Goal: Obtain resource: Download file/media

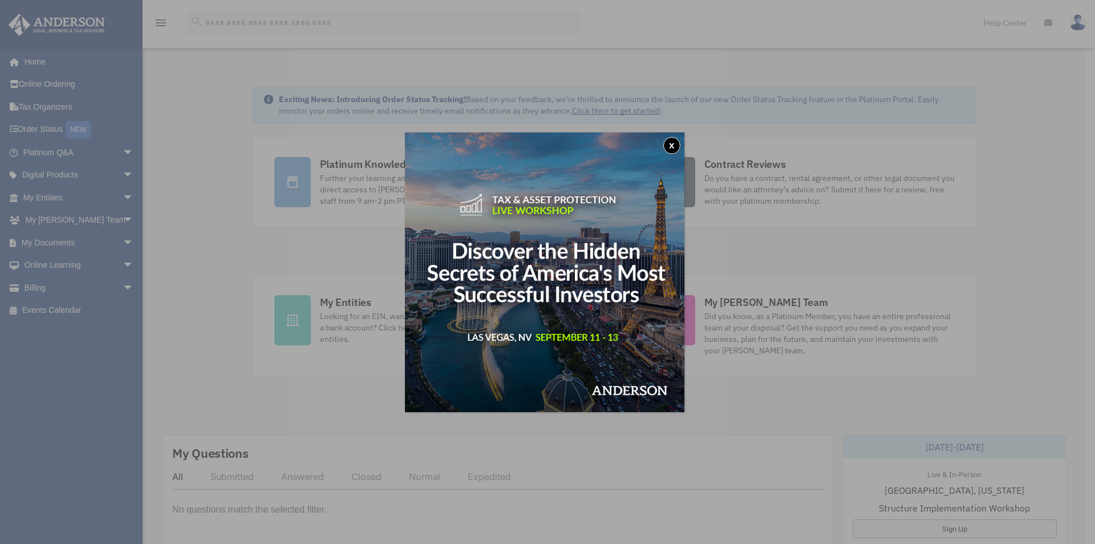
click at [678, 142] on button "x" at bounding box center [672, 145] width 17 height 17
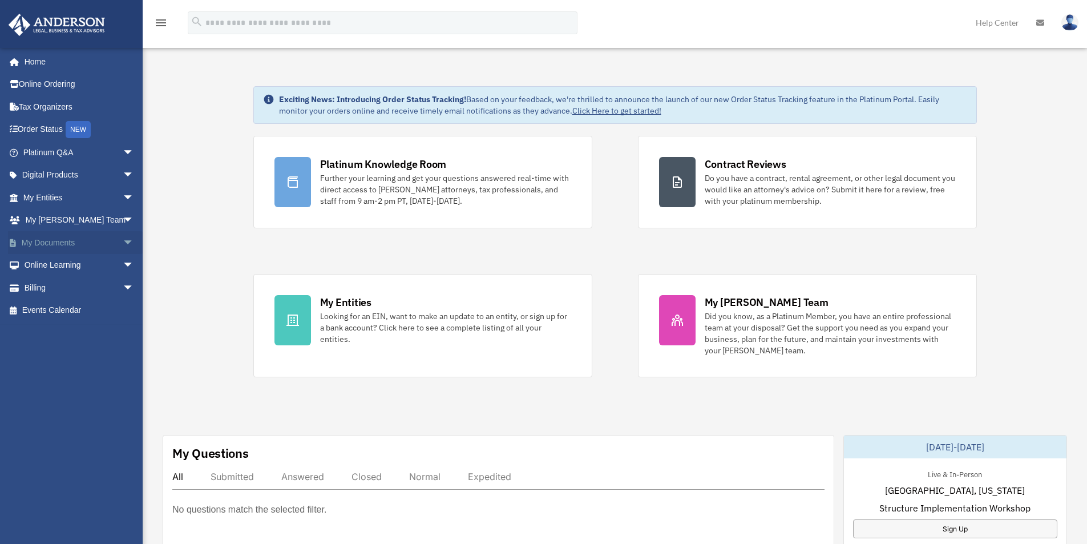
click at [104, 238] on link "My Documents arrow_drop_down" at bounding box center [79, 242] width 143 height 23
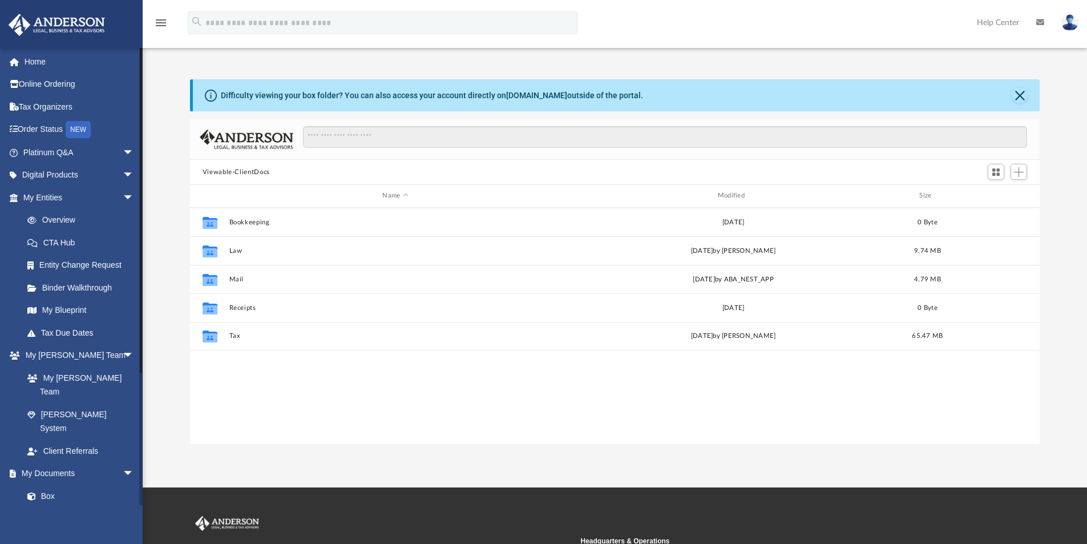
scroll to position [251, 841]
click at [123, 172] on span "arrow_drop_down" at bounding box center [134, 175] width 23 height 23
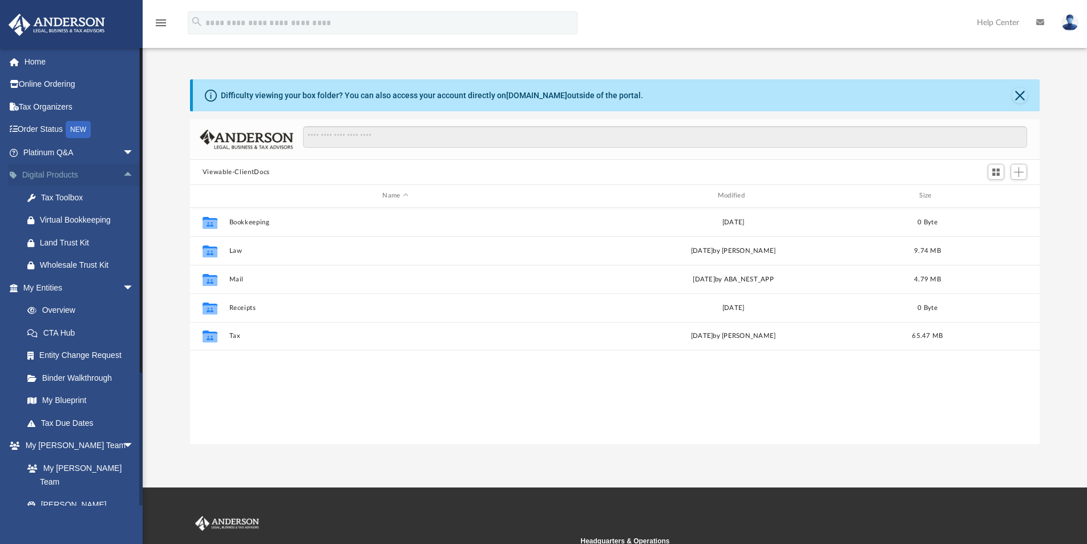
click at [123, 172] on span "arrow_drop_up" at bounding box center [134, 175] width 23 height 23
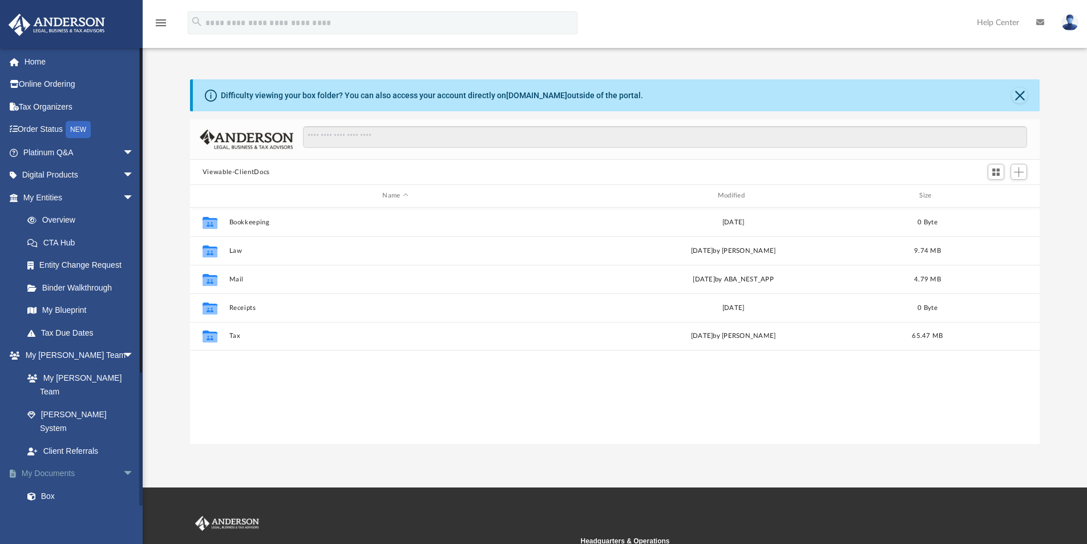
click at [110, 462] on link "My Documents arrow_drop_down" at bounding box center [79, 473] width 143 height 23
click at [109, 174] on link "Digital Products arrow_drop_down" at bounding box center [79, 175] width 143 height 23
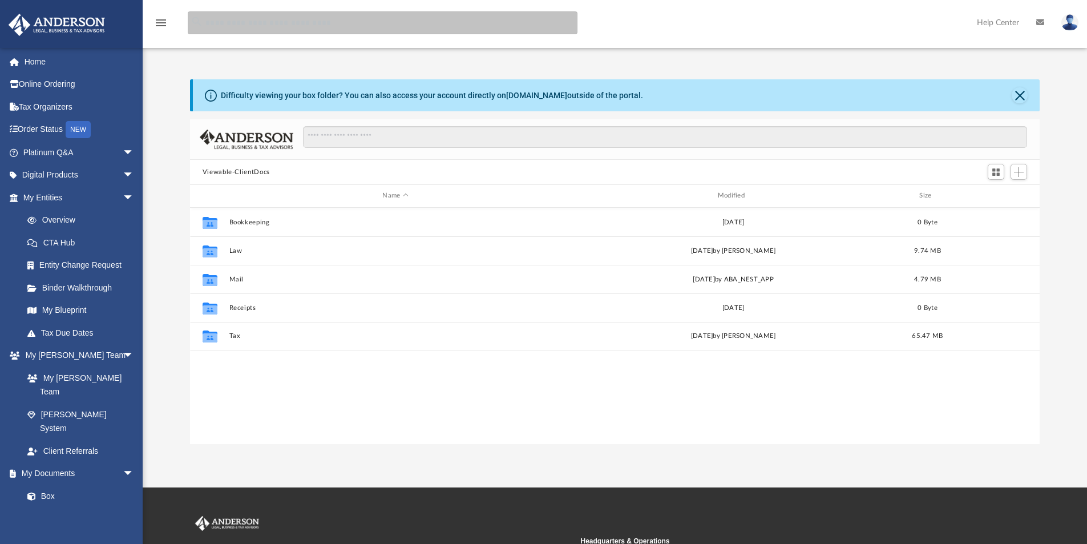
click at [275, 27] on input "search" at bounding box center [383, 22] width 390 height 23
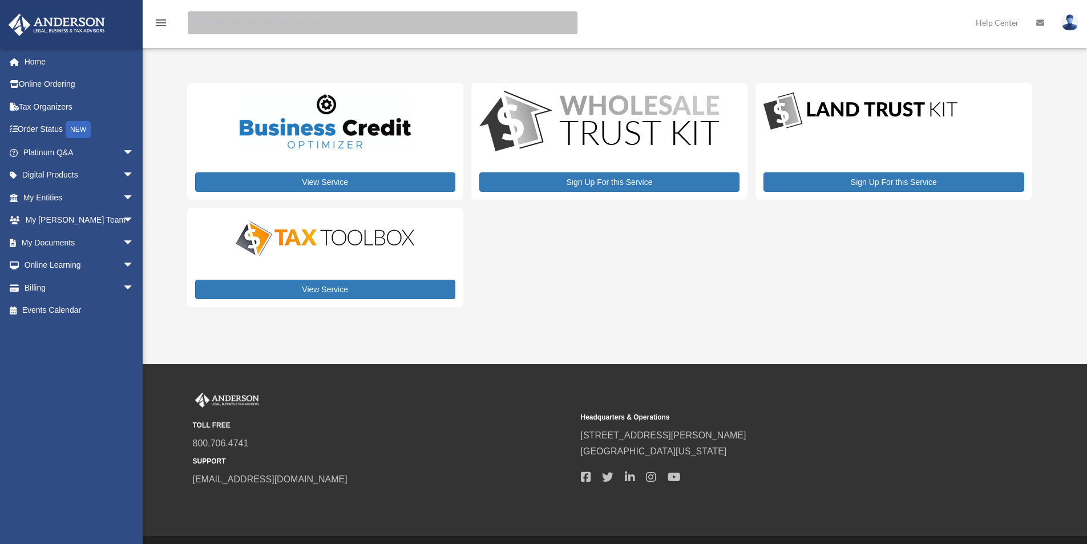
click at [277, 24] on input "search" at bounding box center [383, 22] width 390 height 23
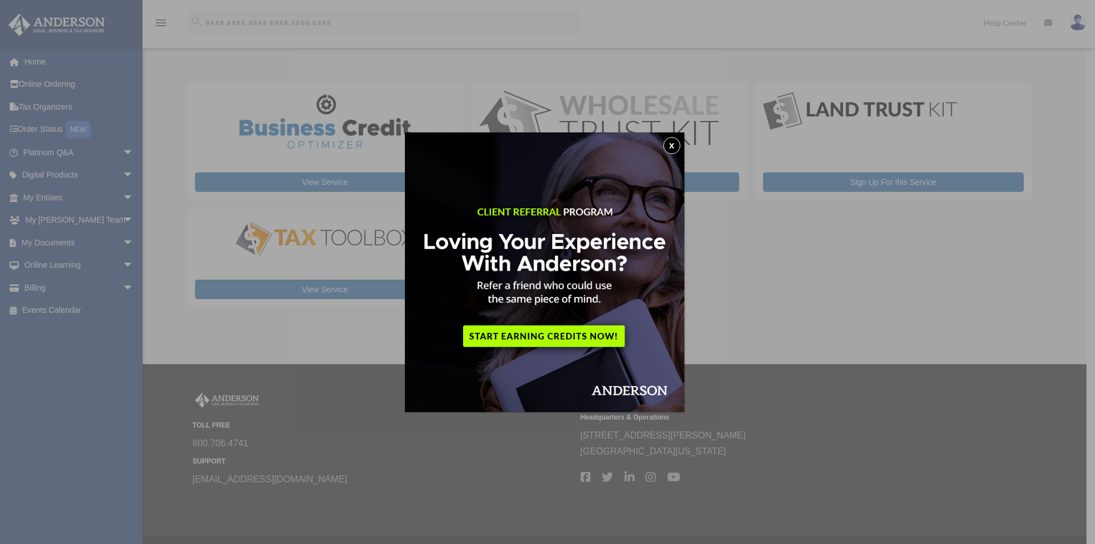
click at [674, 147] on button "x" at bounding box center [672, 145] width 17 height 17
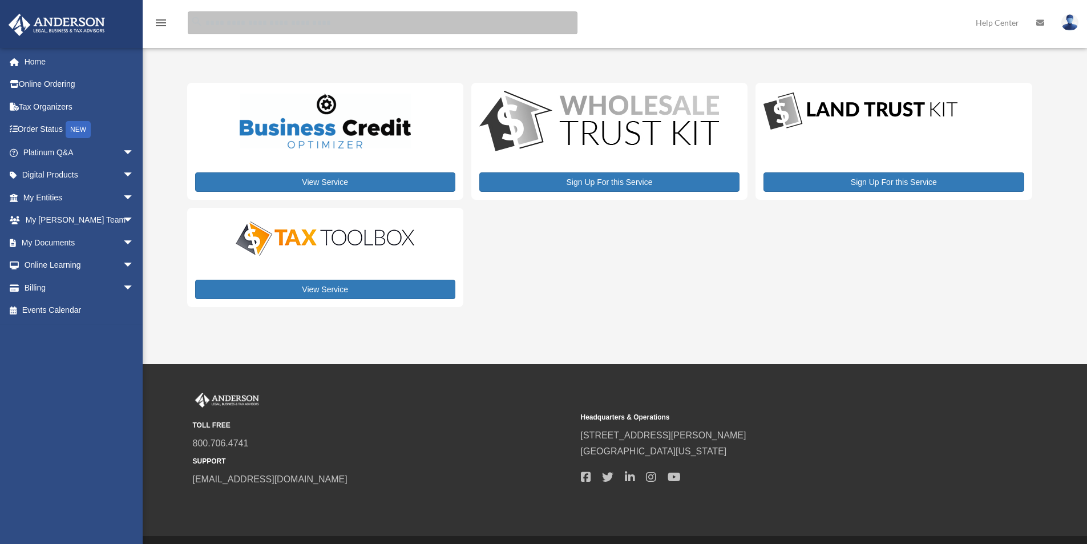
click at [283, 26] on input "search" at bounding box center [383, 22] width 390 height 23
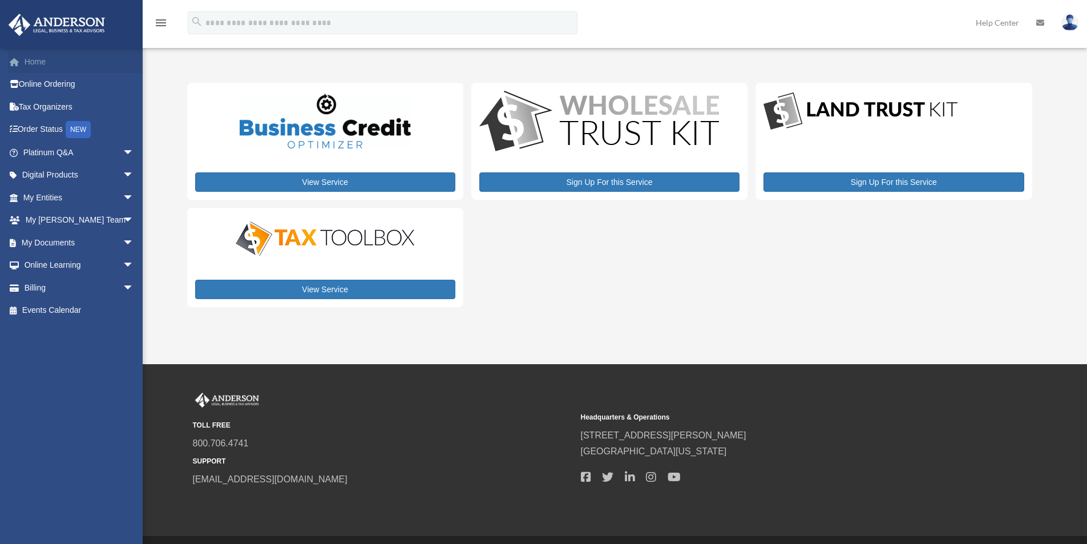
click at [45, 62] on link "Home" at bounding box center [79, 61] width 143 height 23
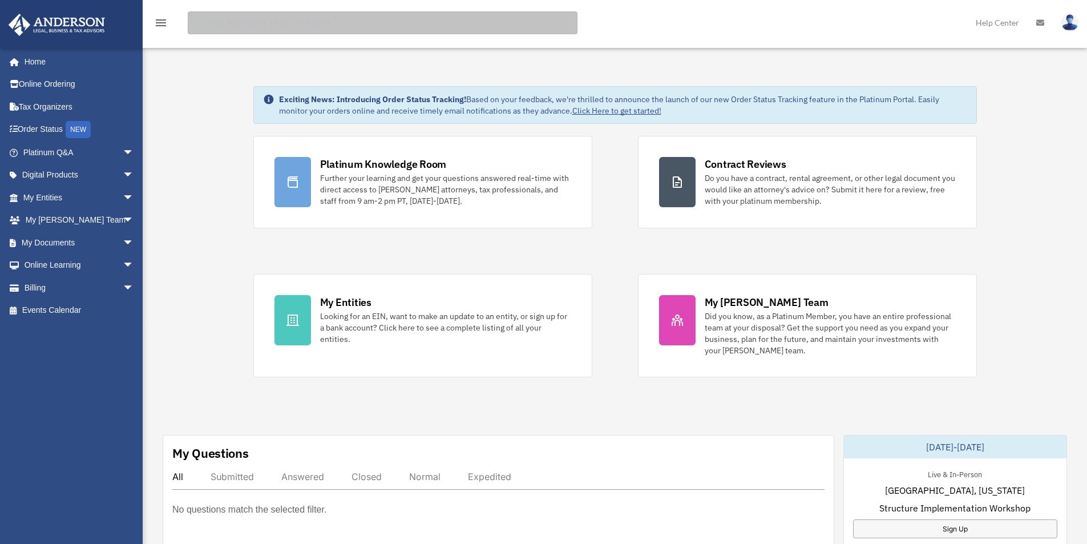
click at [262, 25] on input "search" at bounding box center [383, 22] width 390 height 23
type input "*****"
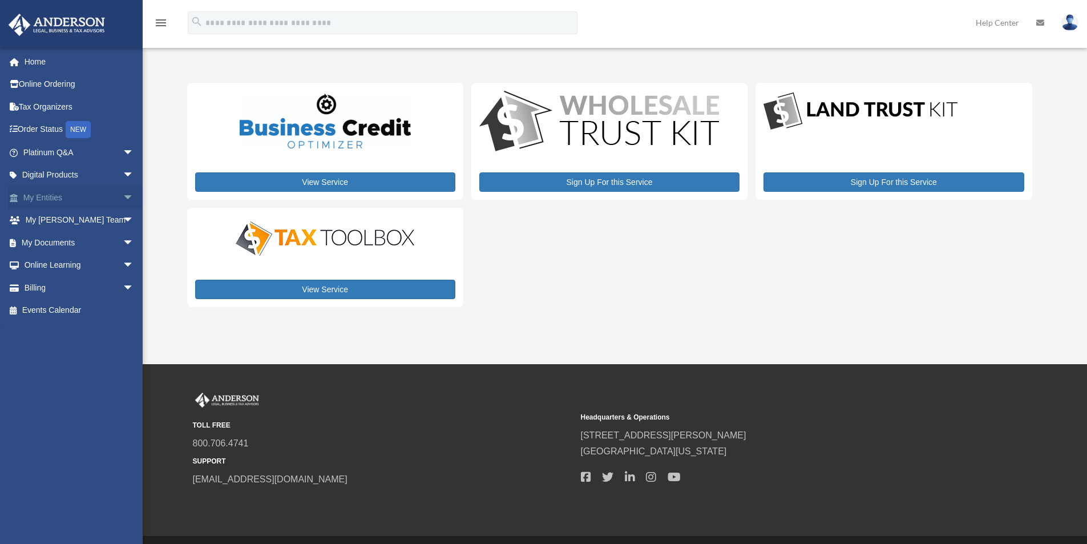
click at [123, 196] on span "arrow_drop_down" at bounding box center [134, 197] width 23 height 23
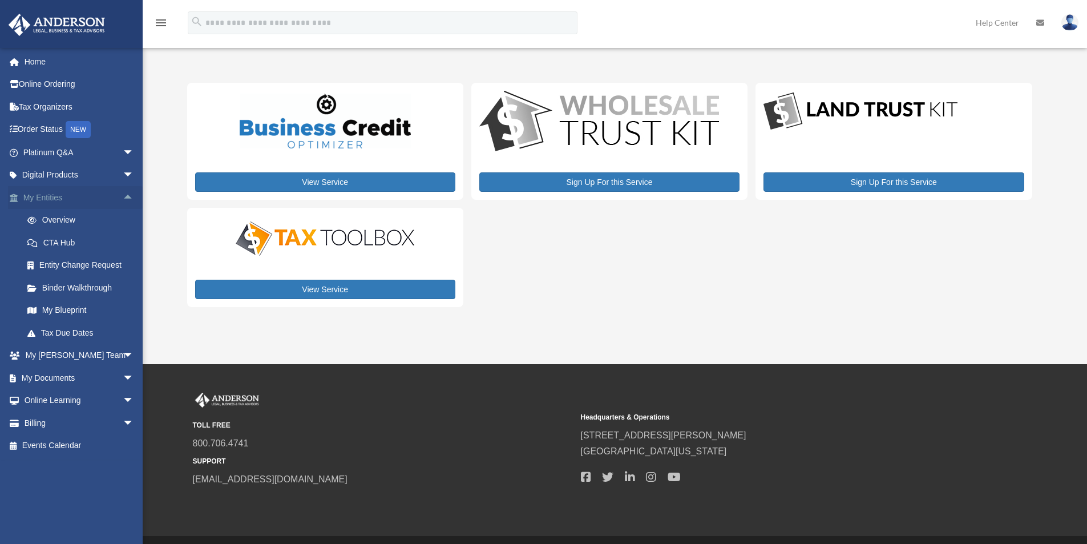
click at [123, 196] on span "arrow_drop_up" at bounding box center [134, 197] width 23 height 23
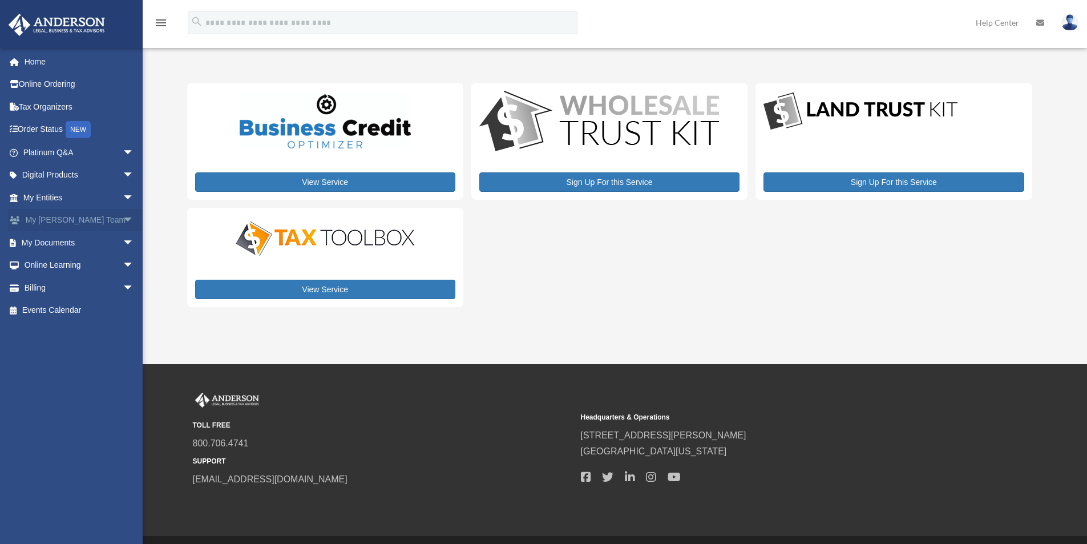
click at [123, 219] on span "arrow_drop_down" at bounding box center [134, 220] width 23 height 23
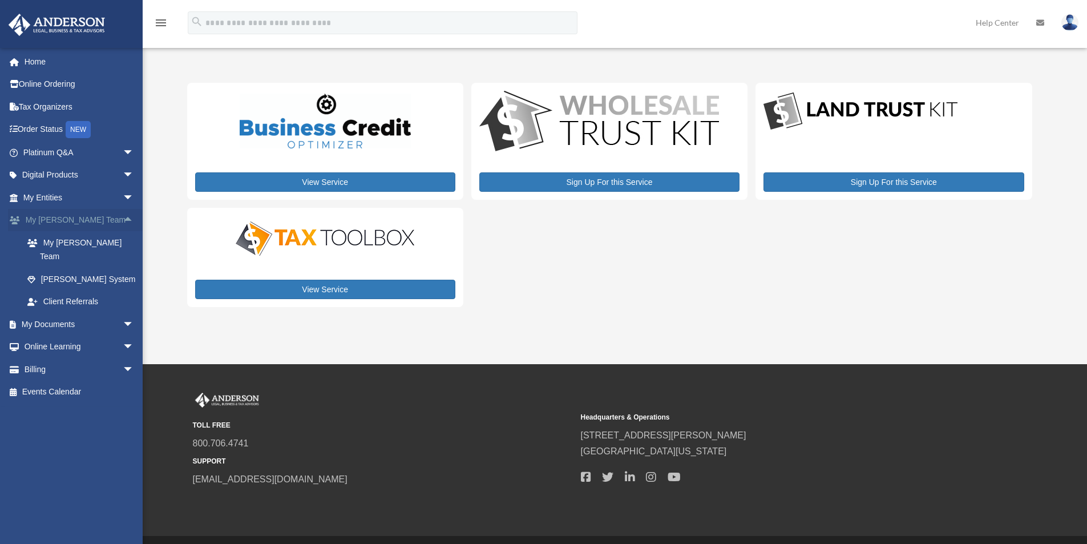
click at [123, 219] on span "arrow_drop_up" at bounding box center [134, 220] width 23 height 23
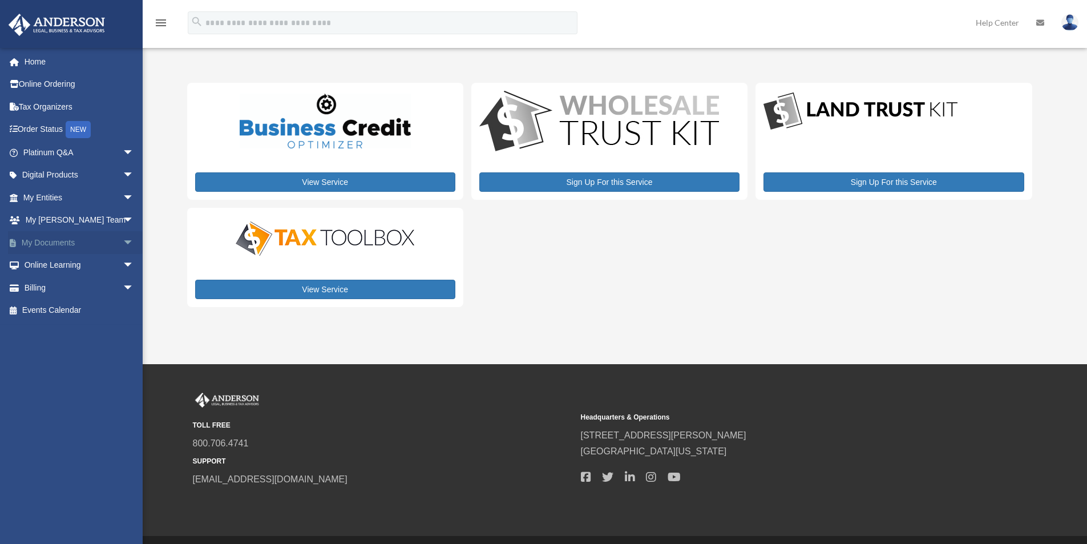
click at [123, 240] on span "arrow_drop_down" at bounding box center [134, 242] width 23 height 23
click at [63, 308] on link "Forms Library" at bounding box center [83, 310] width 135 height 23
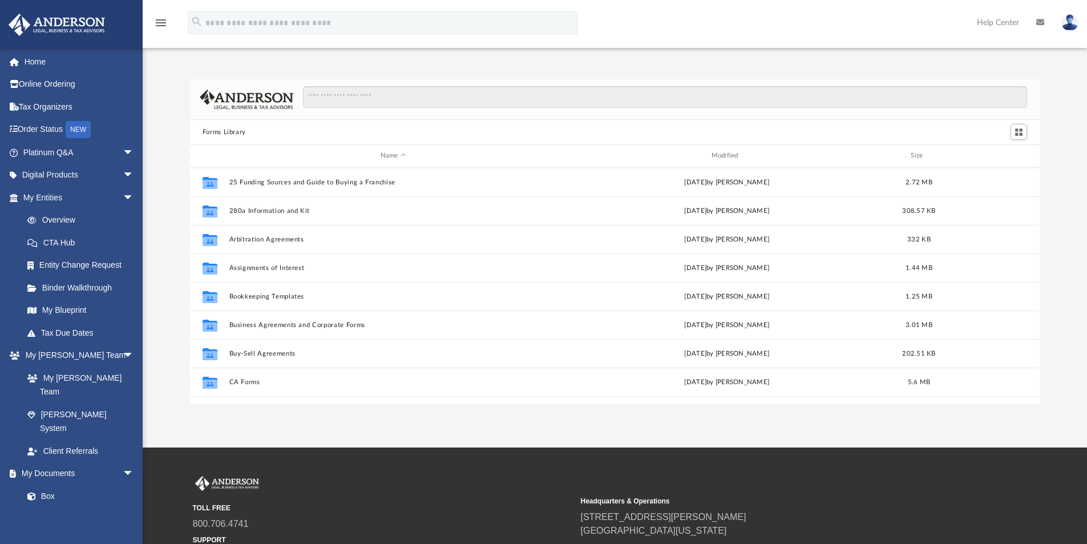
scroll to position [251, 841]
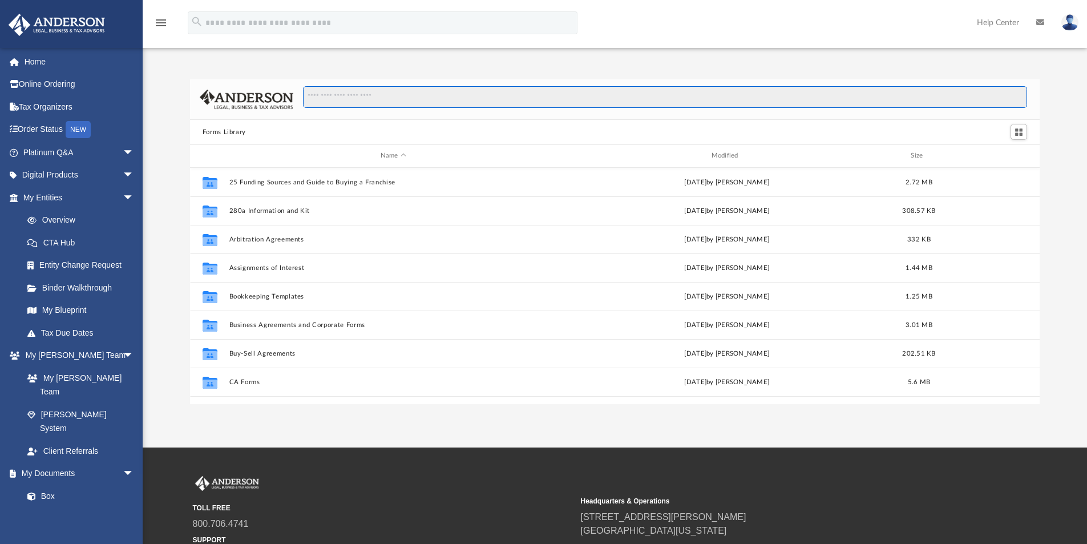
click at [350, 97] on input "Search files and folders" at bounding box center [665, 97] width 724 height 22
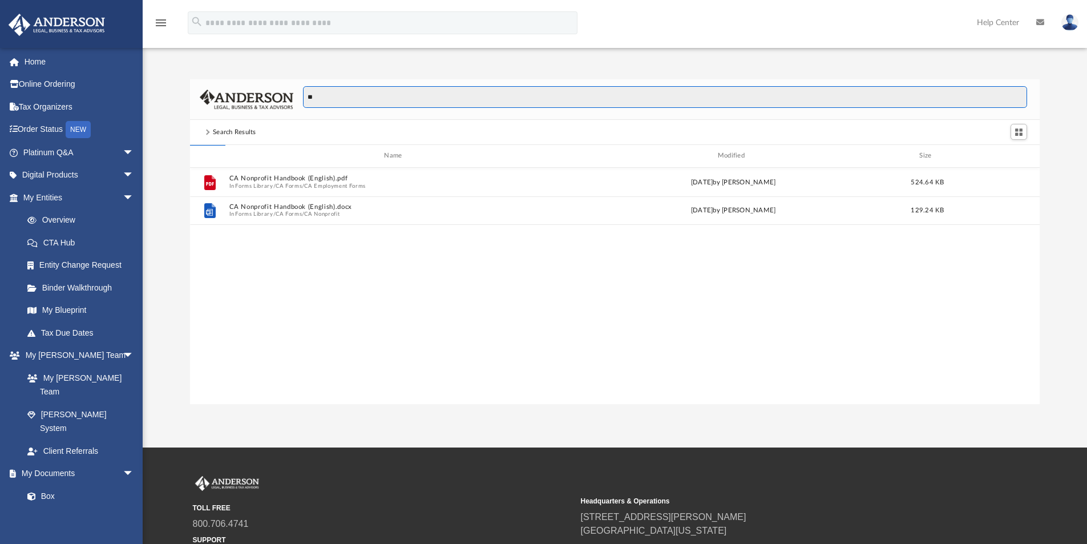
type input "*"
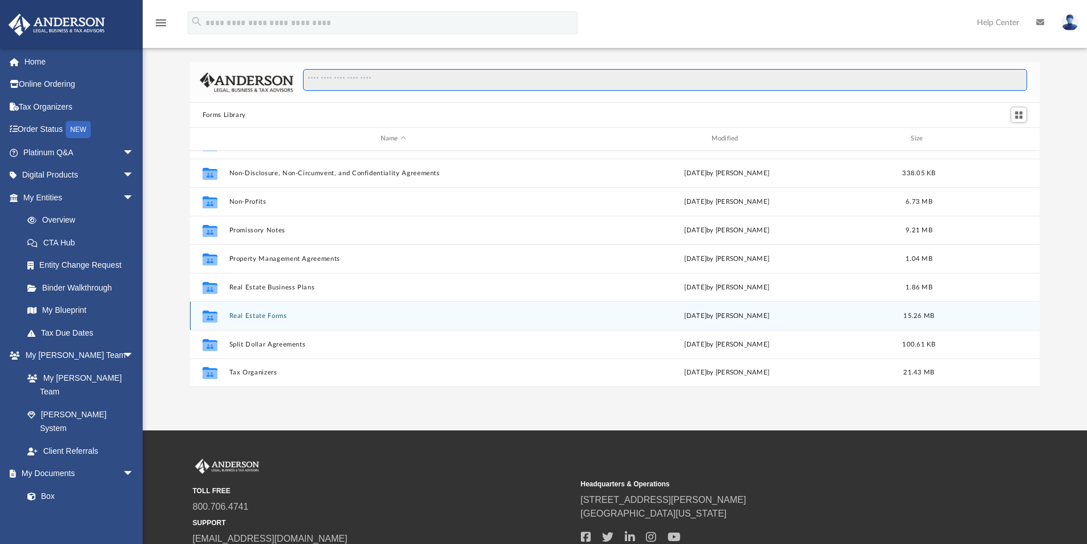
scroll to position [57, 0]
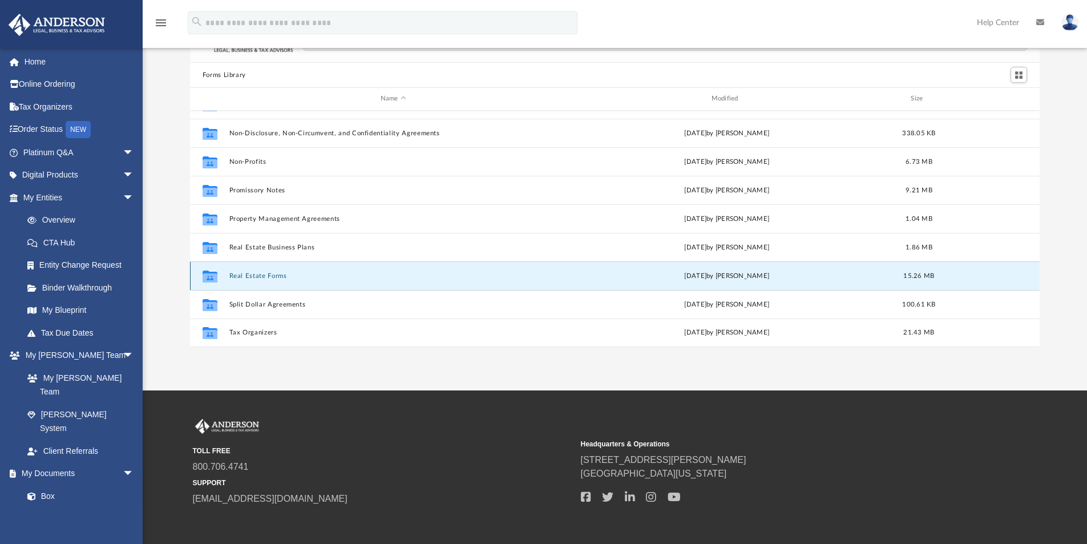
click at [282, 273] on button "Real Estate Forms" at bounding box center [393, 275] width 329 height 7
click at [321, 272] on button "Real Estate Forms" at bounding box center [393, 275] width 329 height 7
click at [320, 272] on button "Real Estate Forms" at bounding box center [393, 275] width 329 height 7
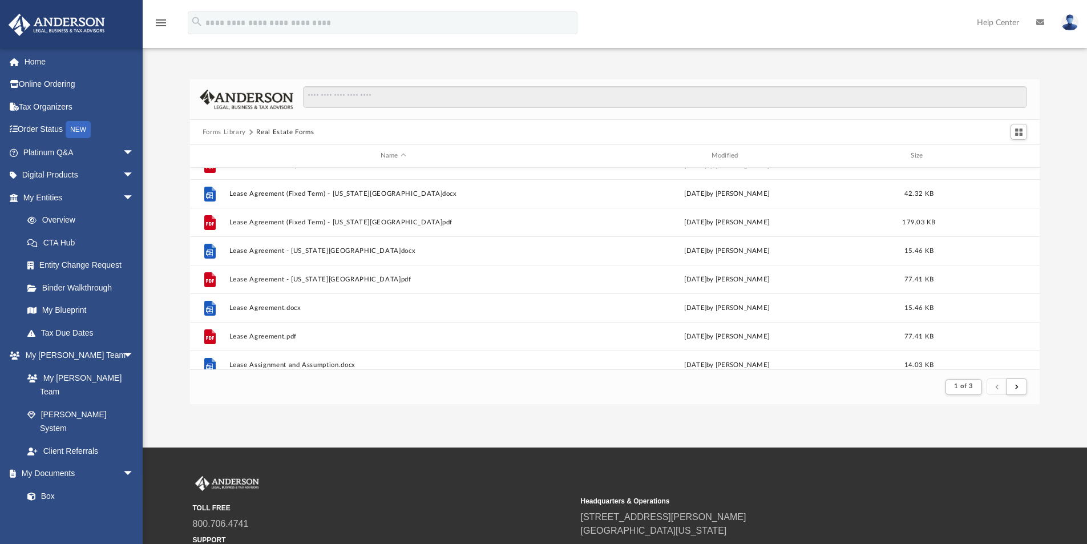
scroll to position [628, 0]
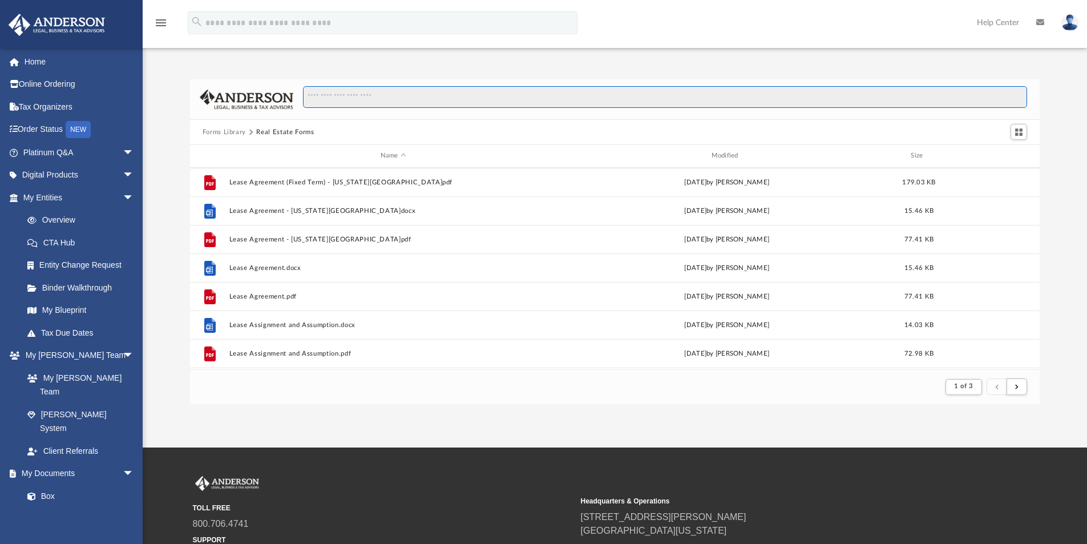
click at [358, 94] on input "Search files and folders" at bounding box center [665, 97] width 724 height 22
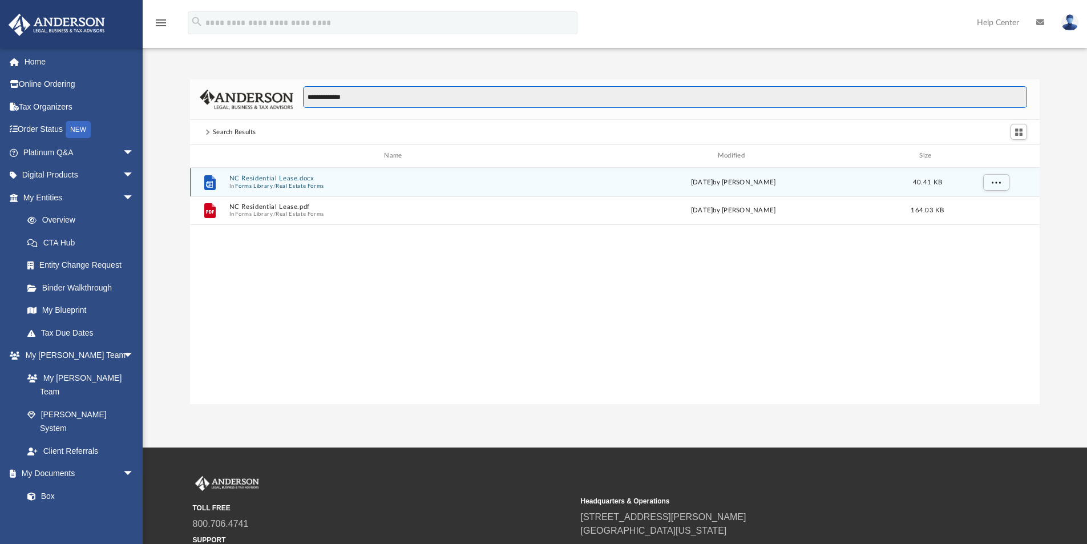
type input "**********"
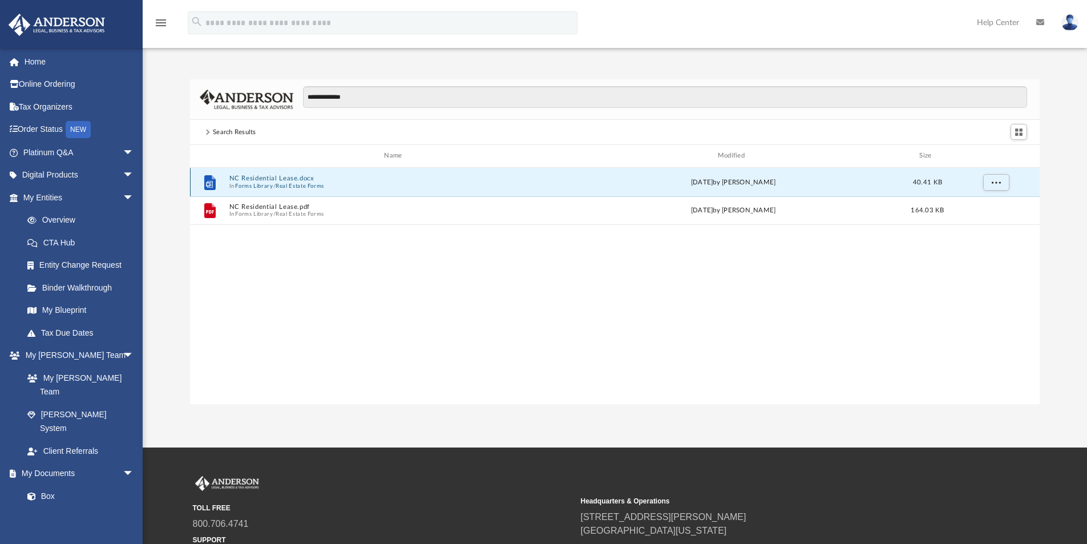
click at [278, 181] on button "NC Residential Lease.docx" at bounding box center [395, 178] width 333 height 7
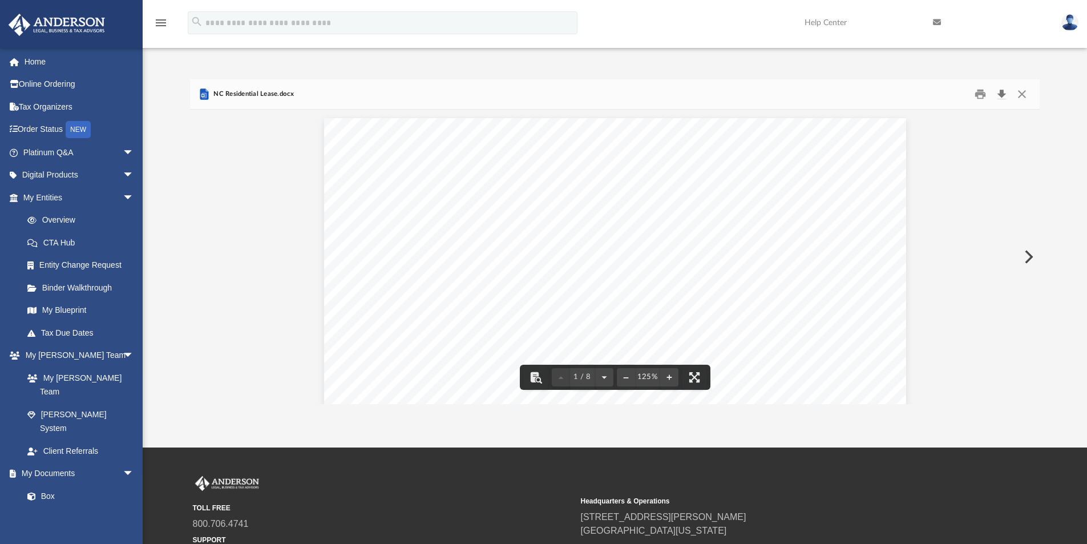
click at [1001, 95] on button "Download" at bounding box center [1001, 95] width 21 height 18
click at [586, 126] on div "Residential Lease Agreement, Page 1 NORTH CAROLINA RESIDENTIAL LEASE AGREEMENT …" at bounding box center [615, 494] width 582 height 753
click at [1021, 96] on button "Close" at bounding box center [1022, 95] width 21 height 18
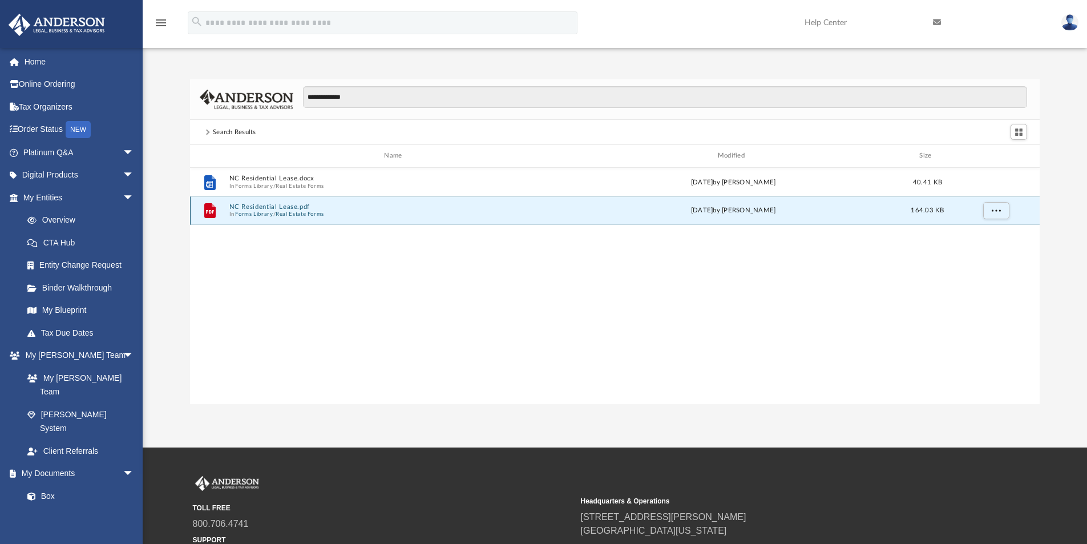
click at [397, 205] on button "NC Residential Lease.pdf" at bounding box center [395, 206] width 333 height 7
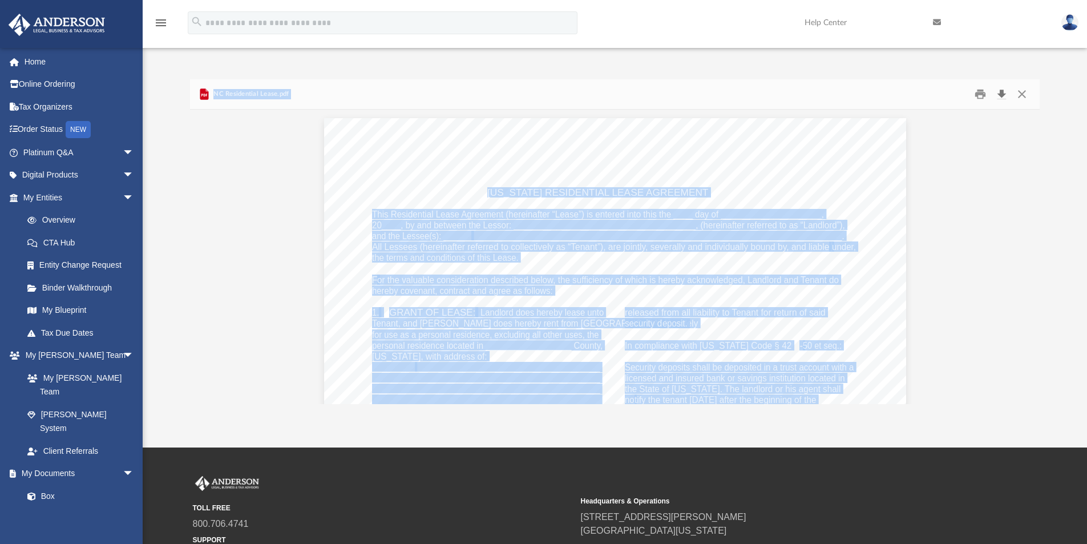
click at [1000, 95] on button "Download" at bounding box center [1001, 95] width 21 height 18
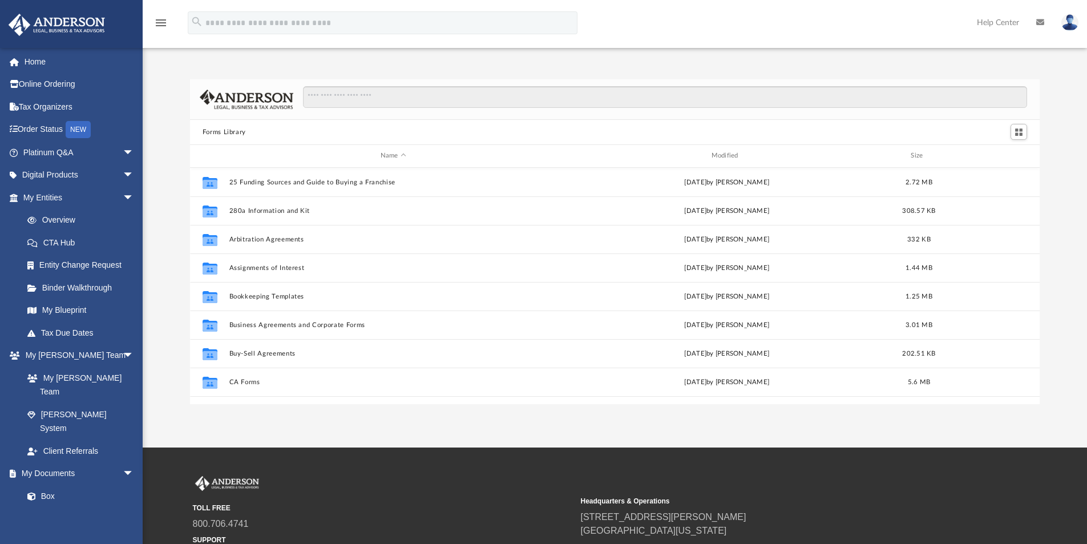
scroll to position [251, 841]
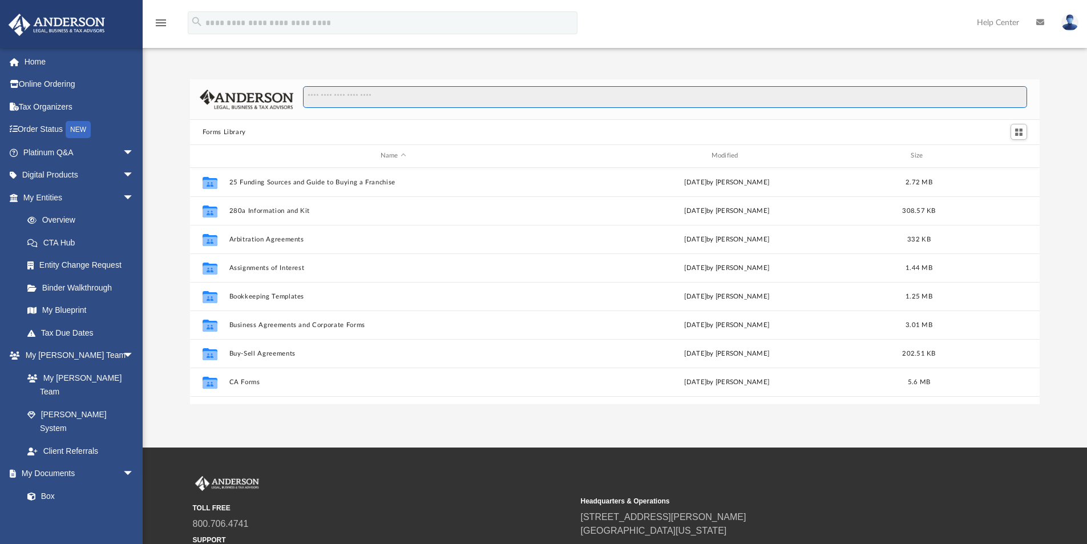
click at [379, 95] on input "Search files and folders" at bounding box center [665, 97] width 724 height 22
type input "*"
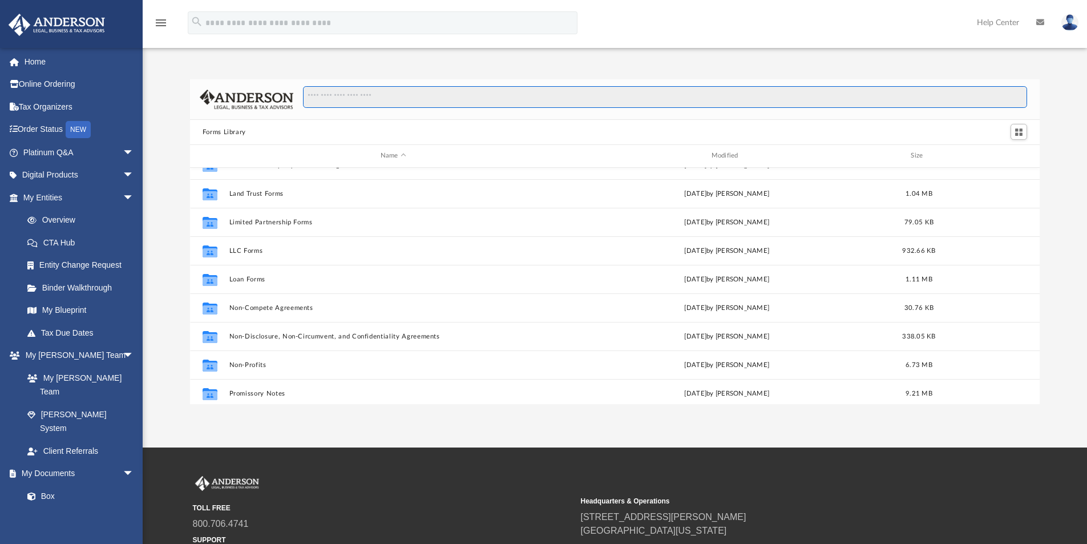
scroll to position [620, 0]
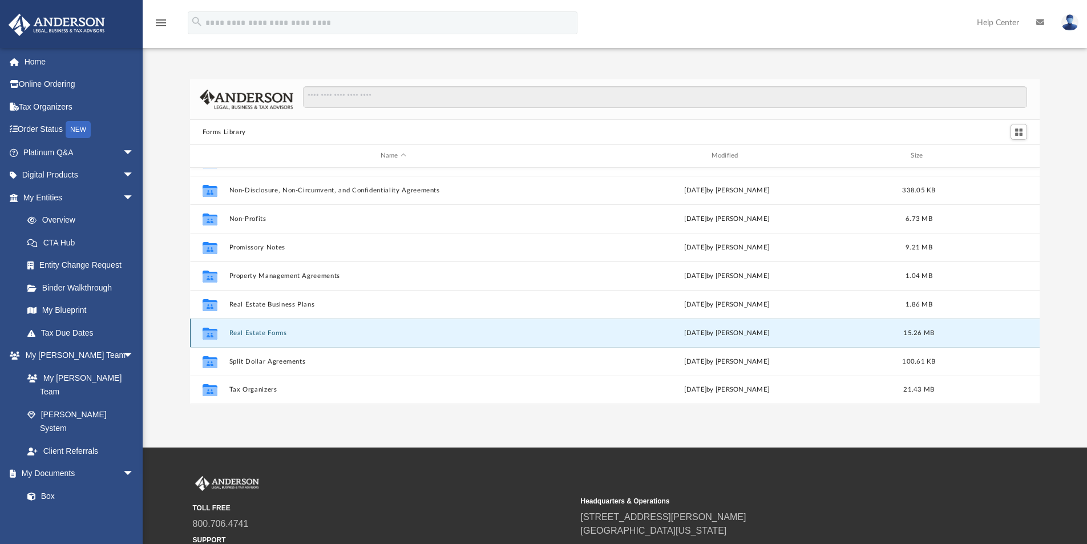
click at [274, 332] on button "Real Estate Forms" at bounding box center [393, 332] width 329 height 7
click at [300, 332] on button "Real Estate Forms" at bounding box center [393, 332] width 329 height 7
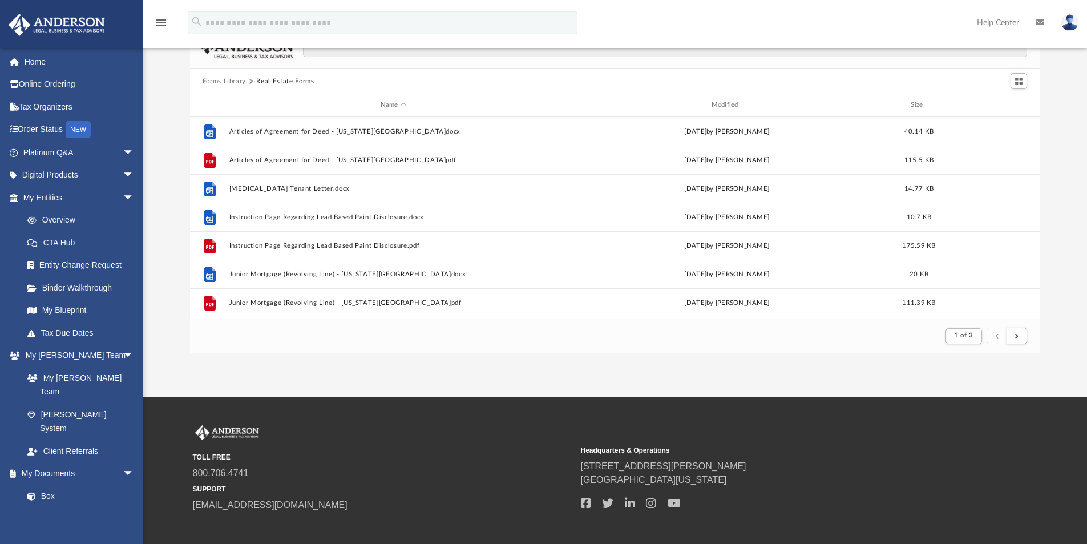
scroll to position [216, 841]
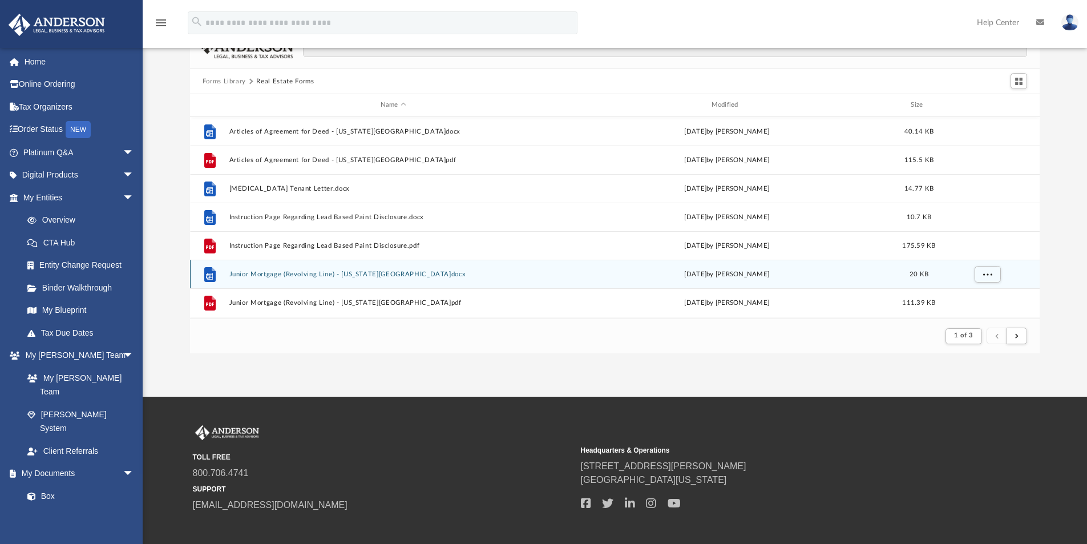
click at [248, 284] on div "File Junior Mortgage (Revolving Line) - [US_STATE][GEOGRAPHIC_DATA]docx [DATE] …" at bounding box center [615, 274] width 850 height 29
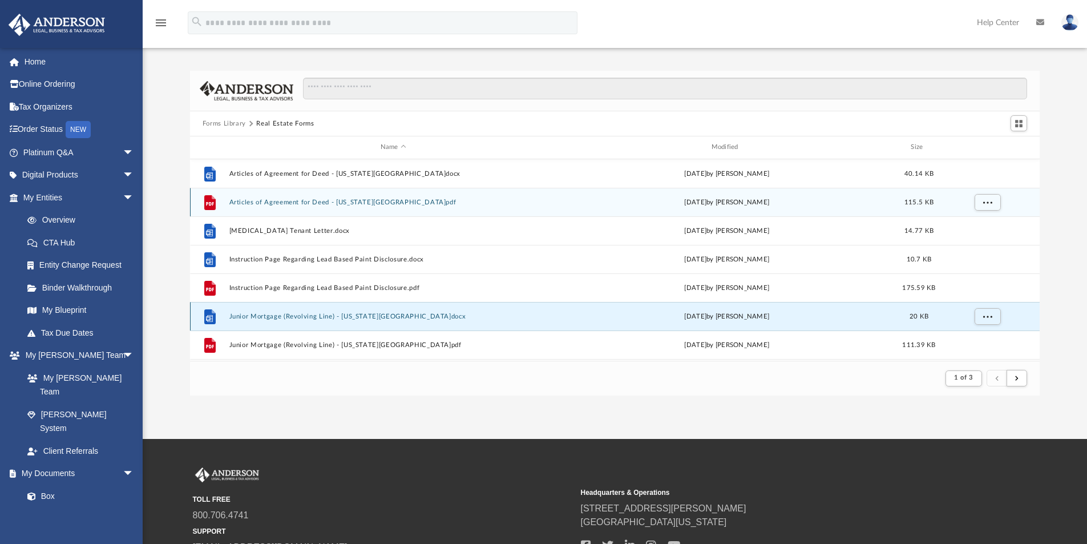
scroll to position [0, 0]
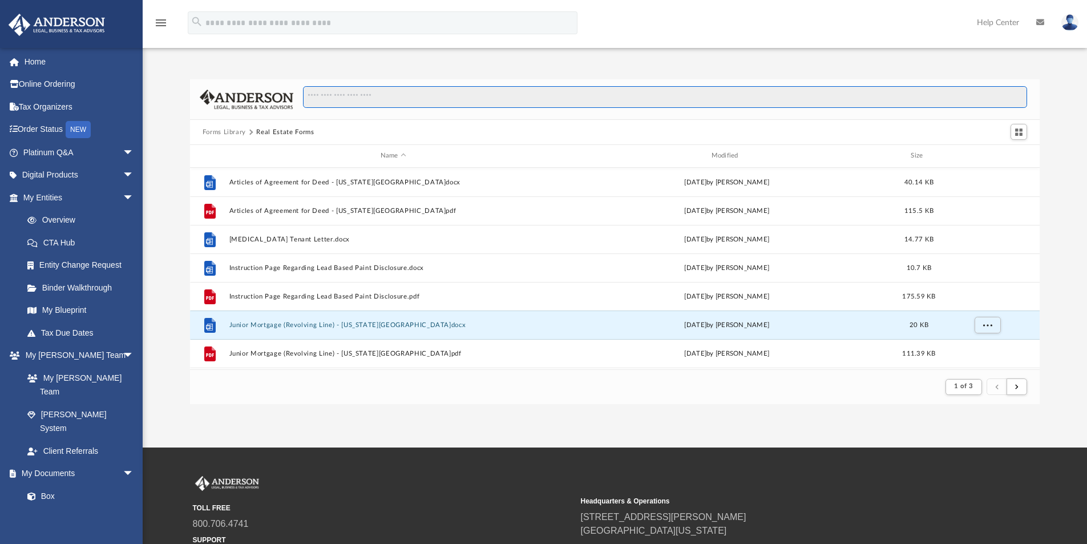
click at [349, 94] on input "Search files and folders" at bounding box center [665, 97] width 724 height 22
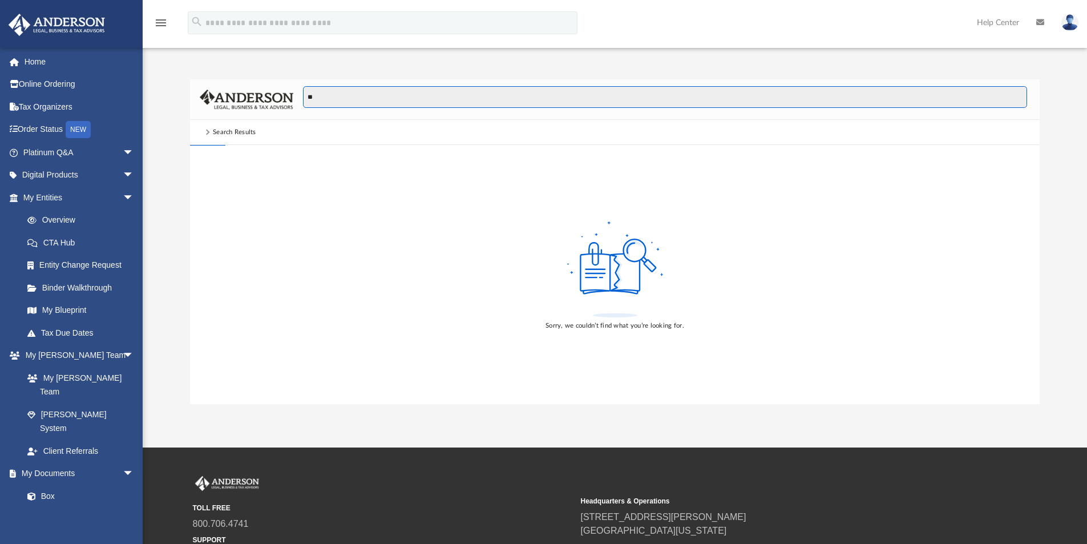
type input "*"
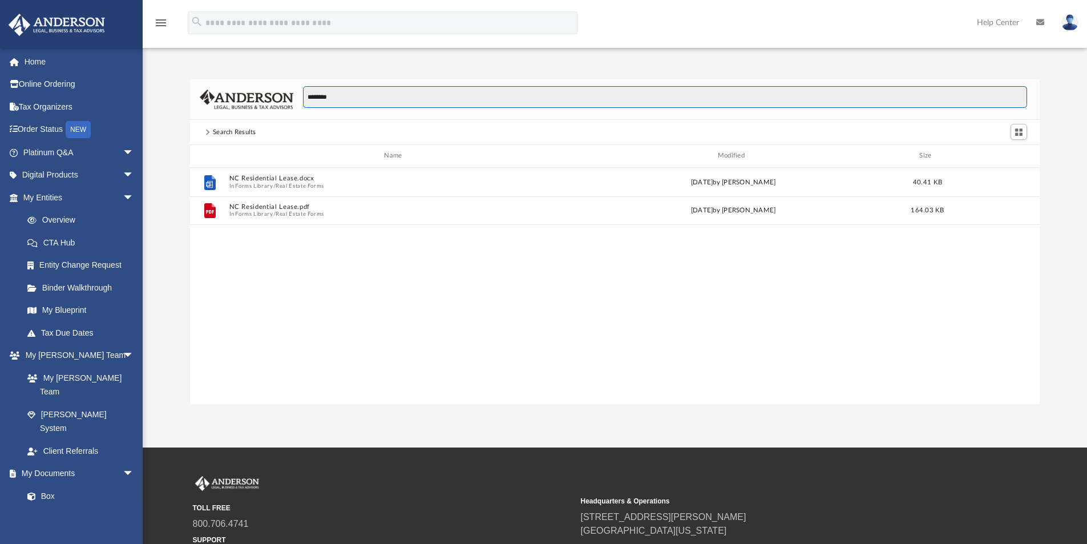
scroll to position [251, 841]
drag, startPoint x: 316, startPoint y: 97, endPoint x: 298, endPoint y: 96, distance: 17.1
click at [298, 96] on div "********" at bounding box center [660, 102] width 734 height 33
type input "**"
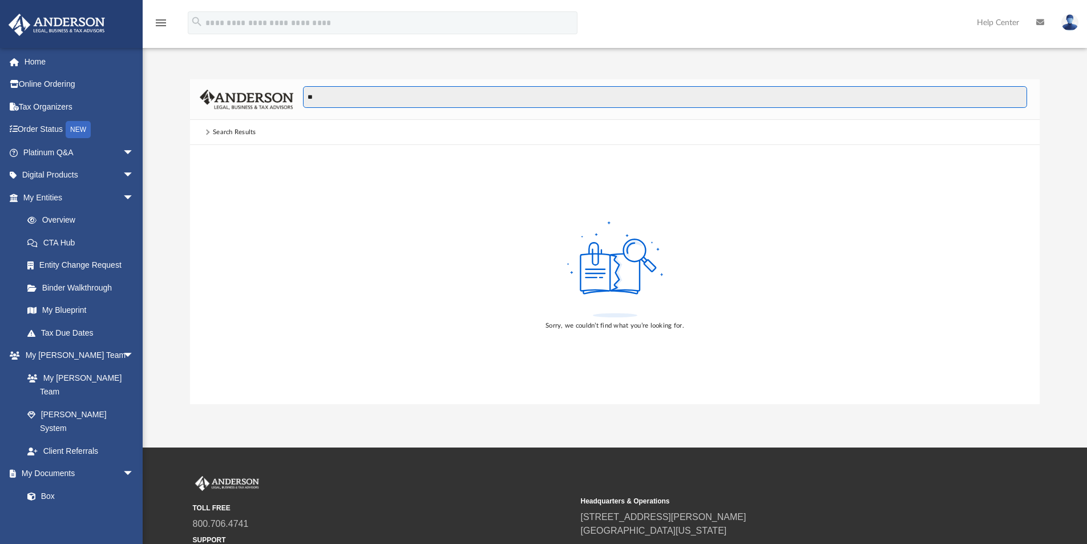
drag, startPoint x: 321, startPoint y: 98, endPoint x: 297, endPoint y: 98, distance: 24.0
click at [297, 98] on div "**" at bounding box center [660, 102] width 734 height 33
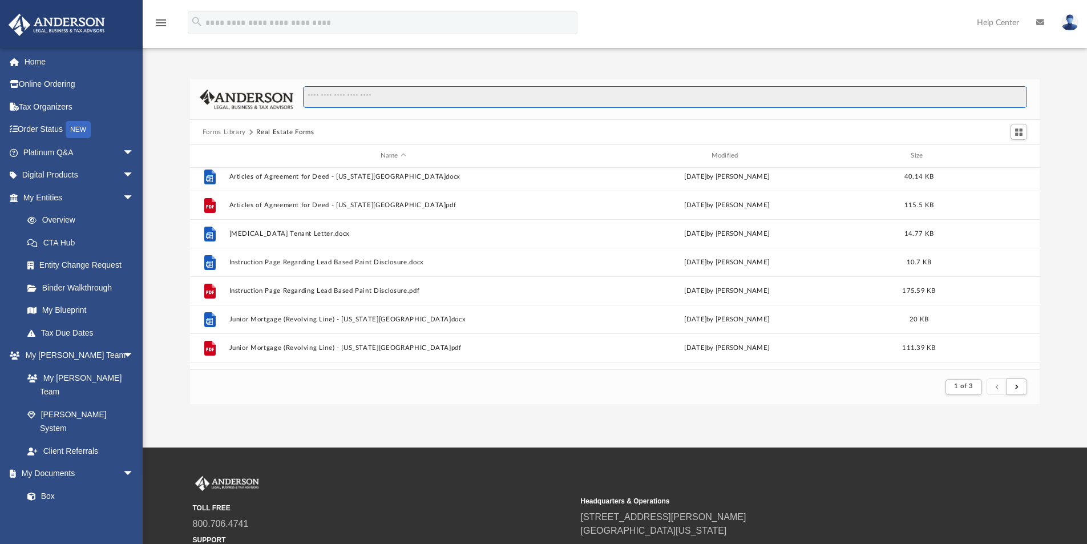
scroll to position [0, 0]
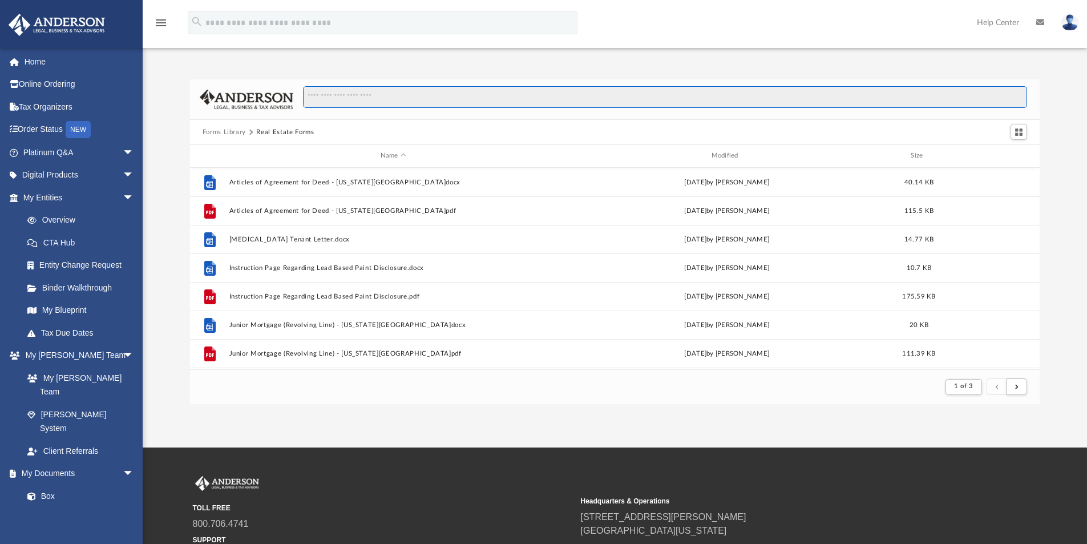
click at [343, 97] on input "Search files and folders" at bounding box center [665, 97] width 724 height 22
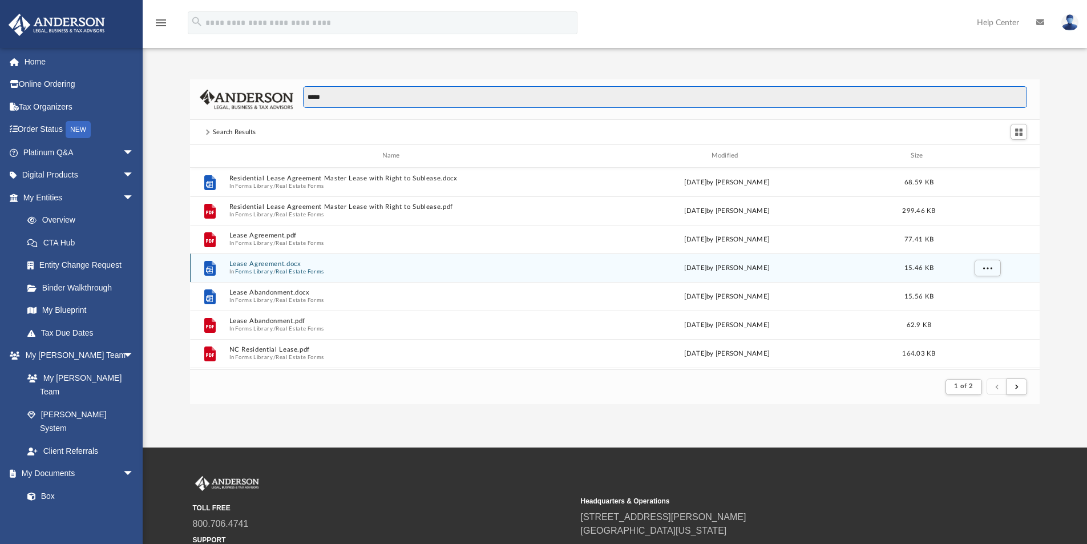
type input "*****"
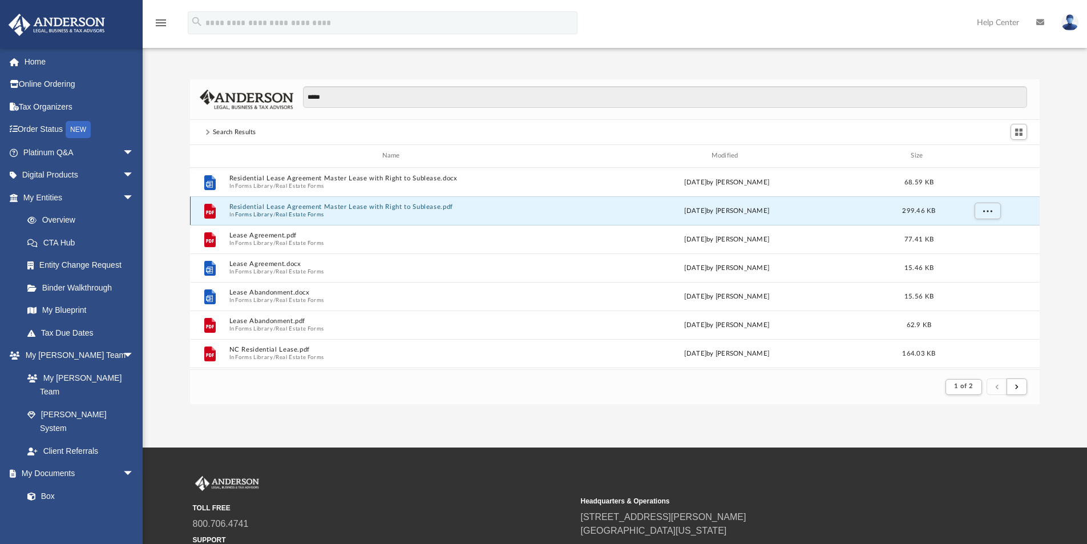
click at [333, 208] on button "Residential Lease Agreement Master Lease with Right to Sublease.pdf" at bounding box center [393, 206] width 329 height 7
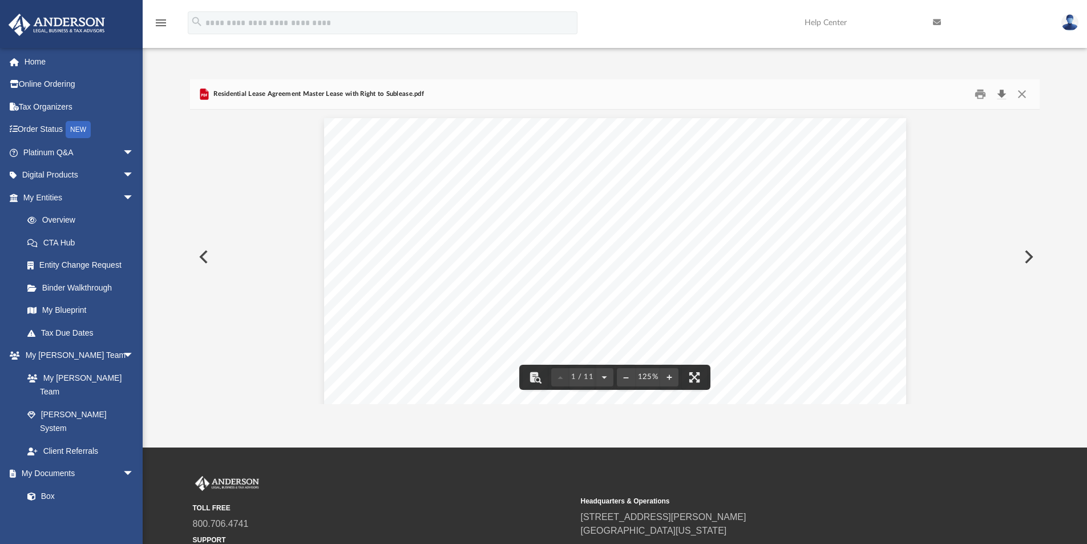
click at [1001, 94] on button "Download" at bounding box center [1001, 95] width 21 height 18
click at [1021, 91] on button "Close" at bounding box center [1022, 95] width 21 height 18
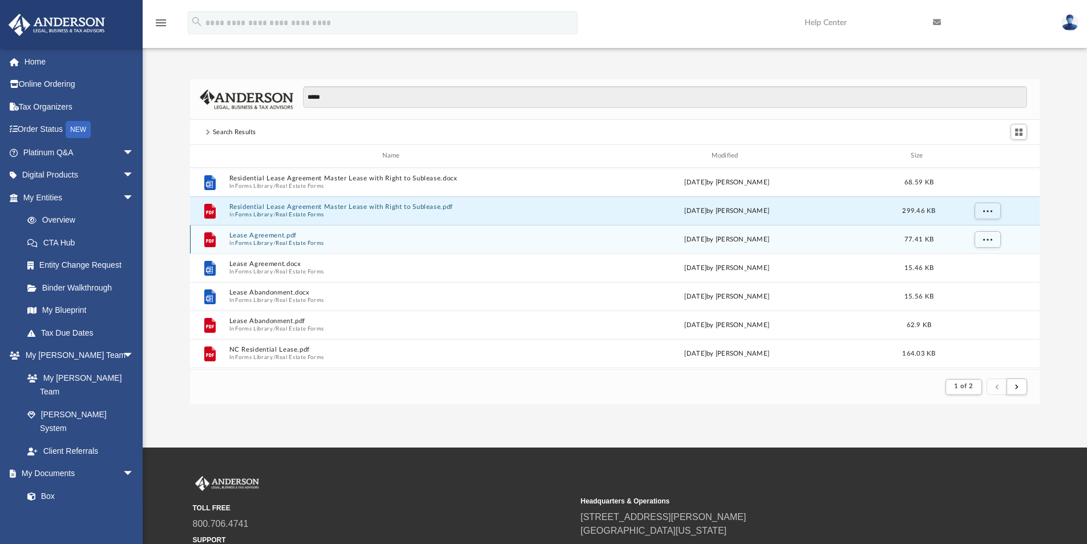
click at [333, 237] on button "Lease Agreement.pdf" at bounding box center [393, 235] width 329 height 7
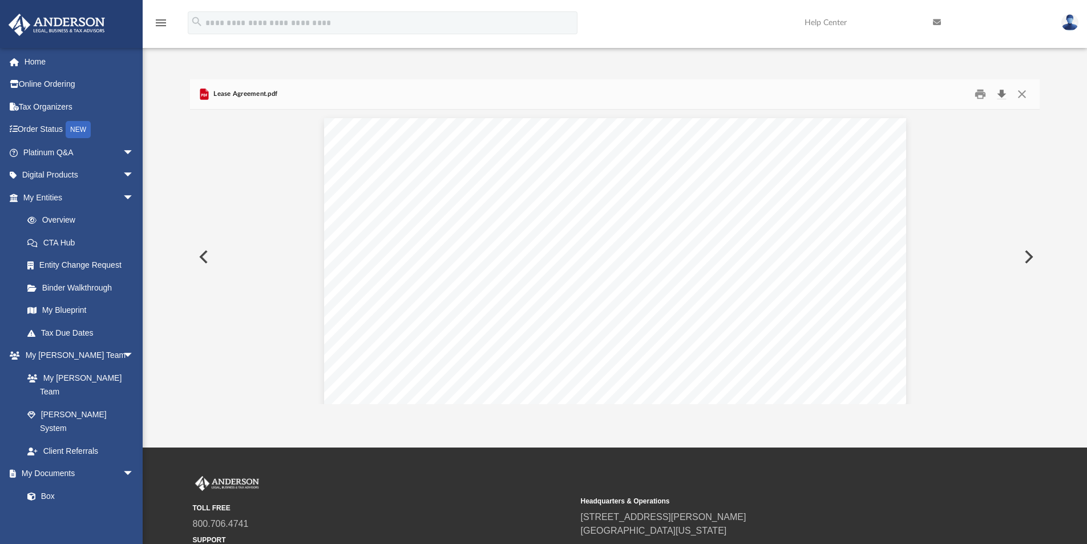
click at [1001, 94] on button "Download" at bounding box center [1001, 95] width 21 height 18
